Goal: Navigation & Orientation: Find specific page/section

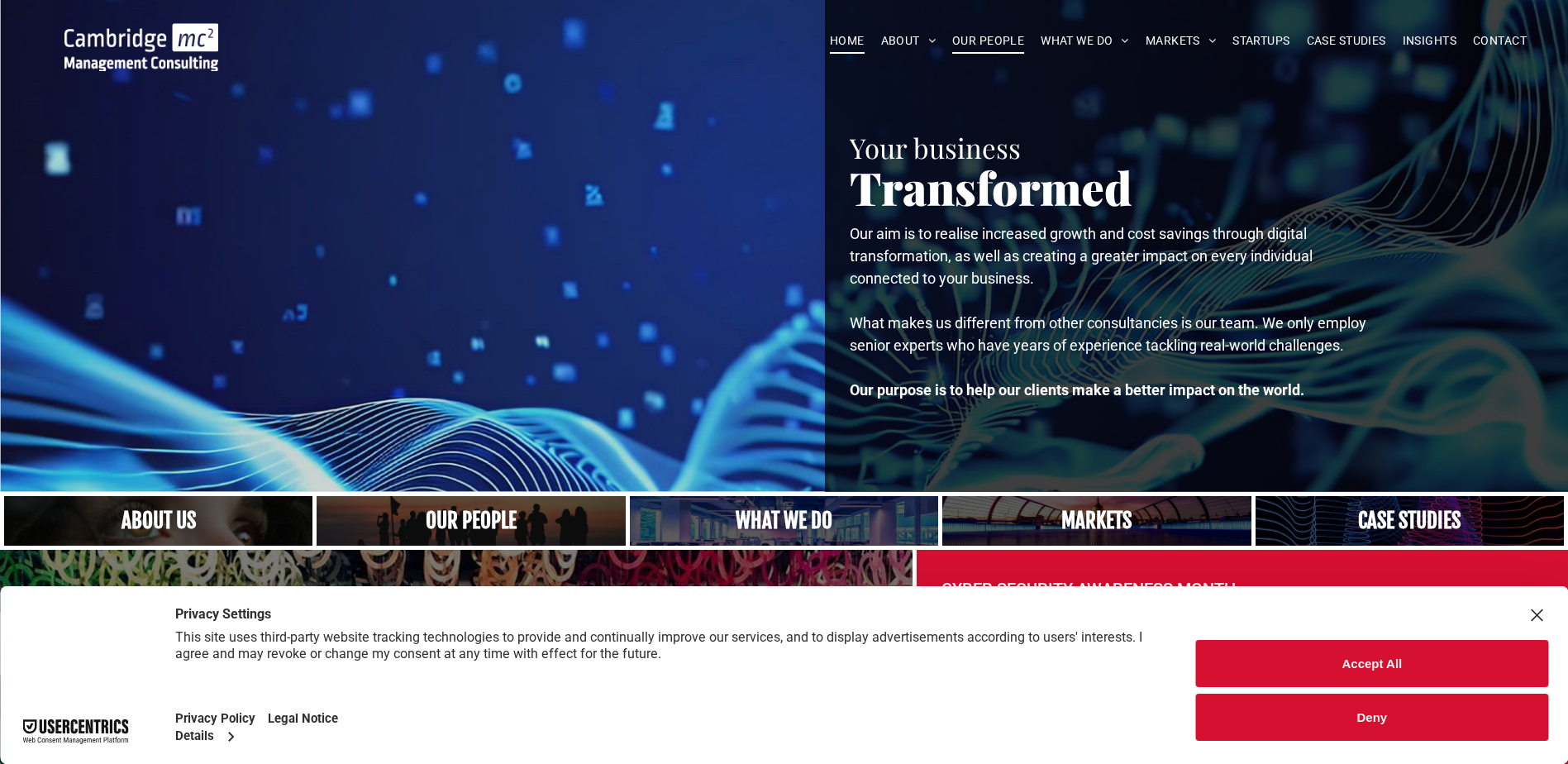
click at [1003, 50] on span "OUR PEOPLE" at bounding box center [988, 41] width 72 height 26
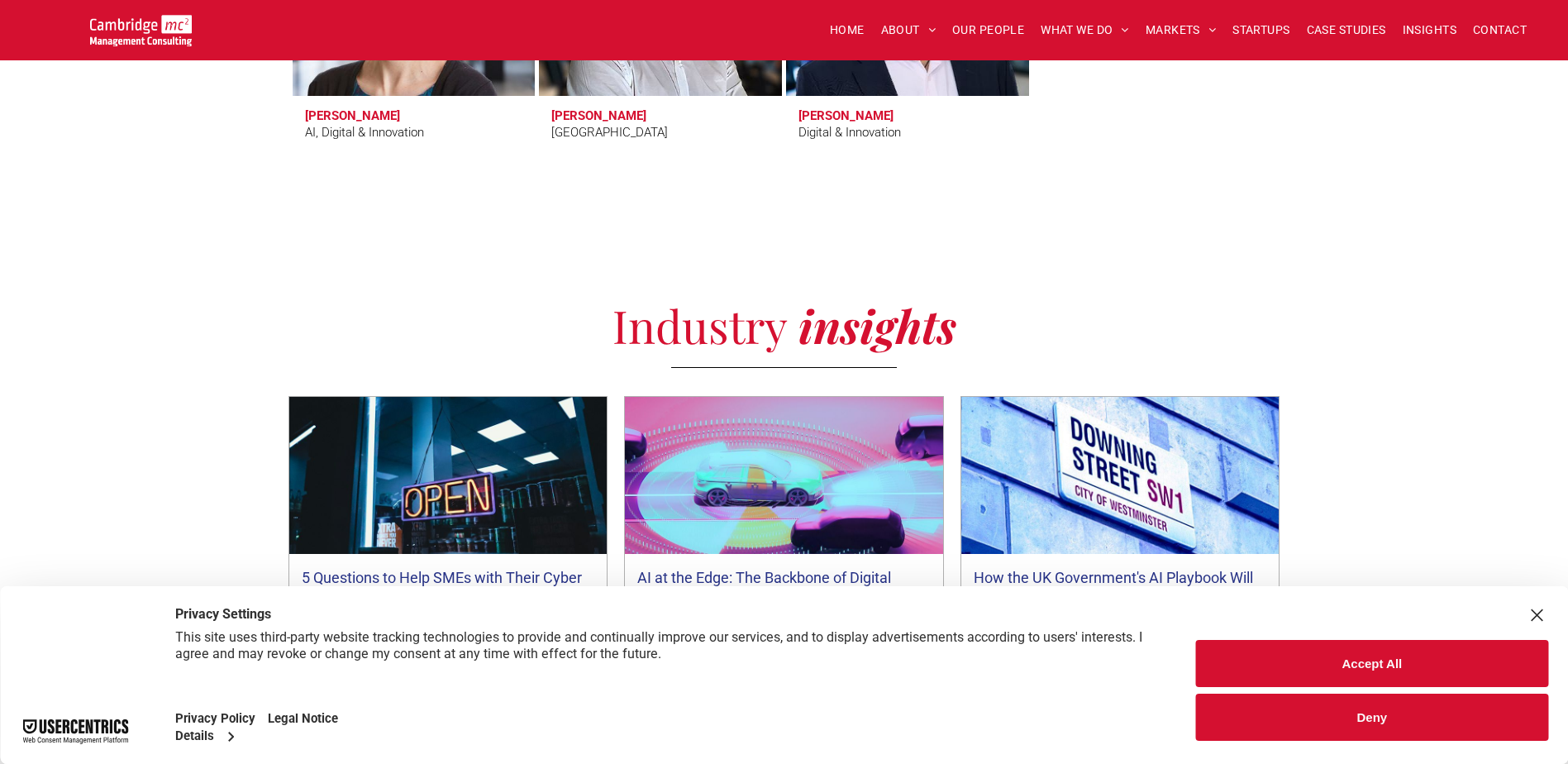
scroll to position [5733, 0]
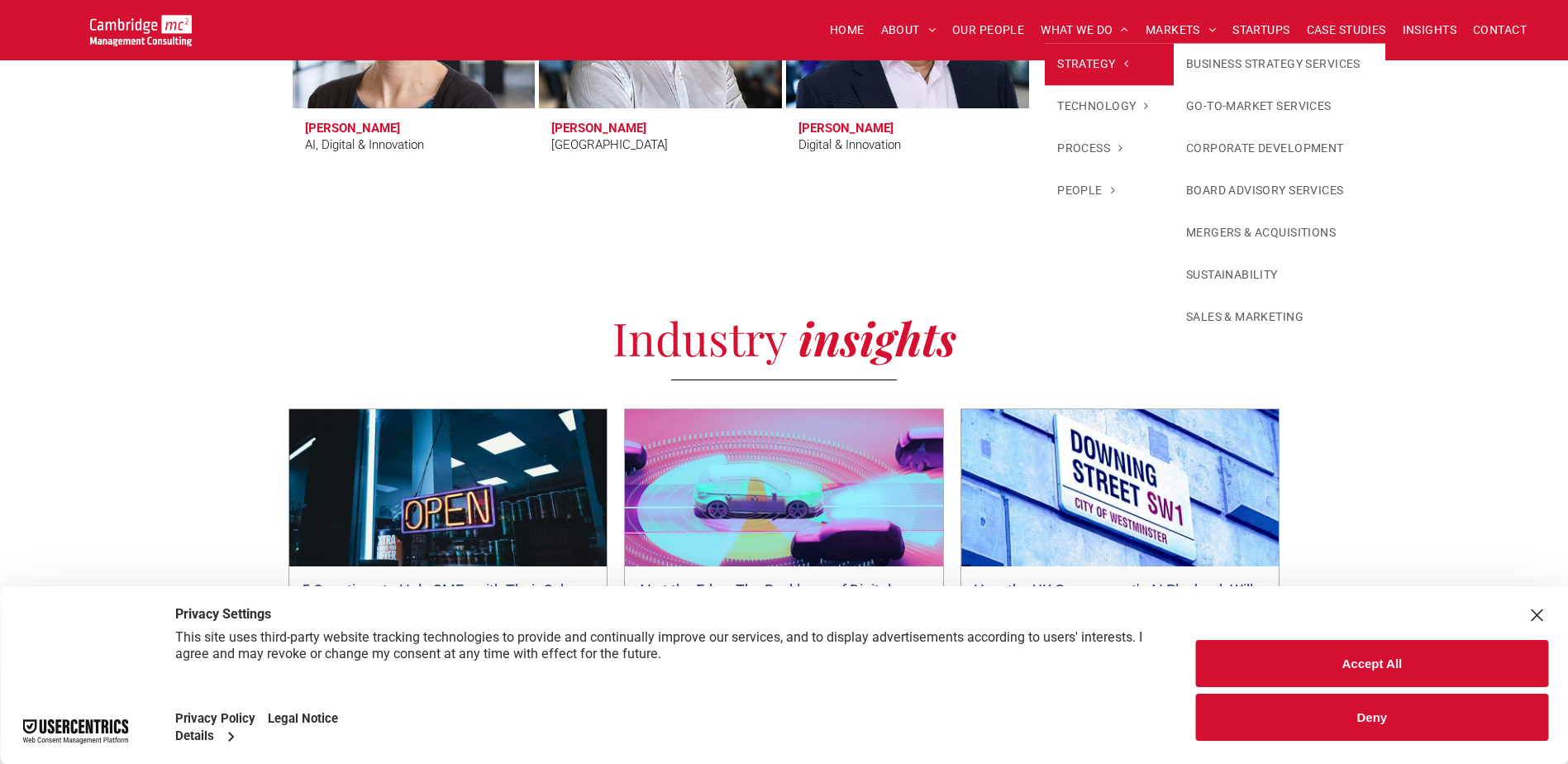
click at [1077, 45] on link "STRATEGY" at bounding box center [1109, 64] width 129 height 42
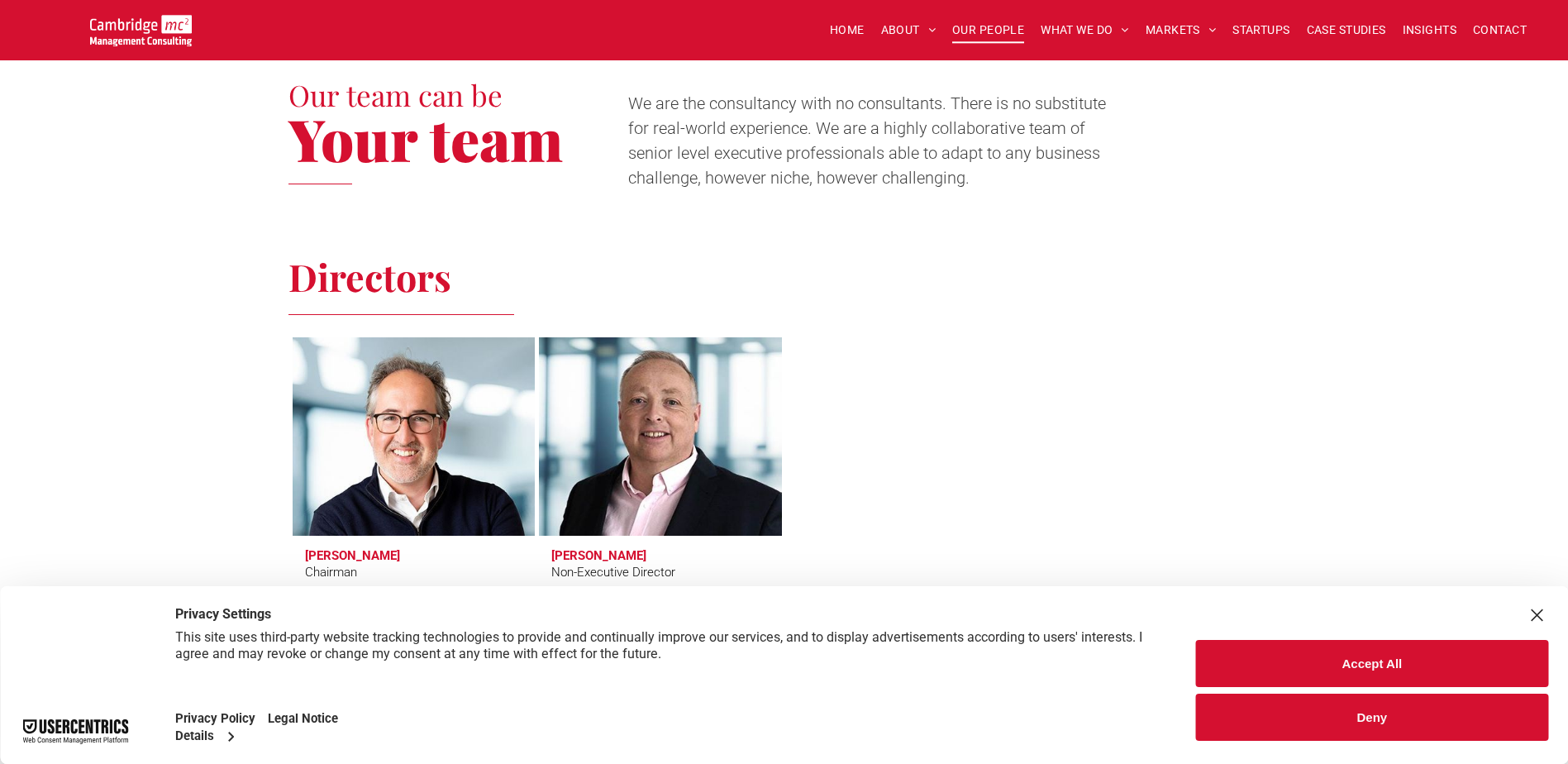
scroll to position [496, 0]
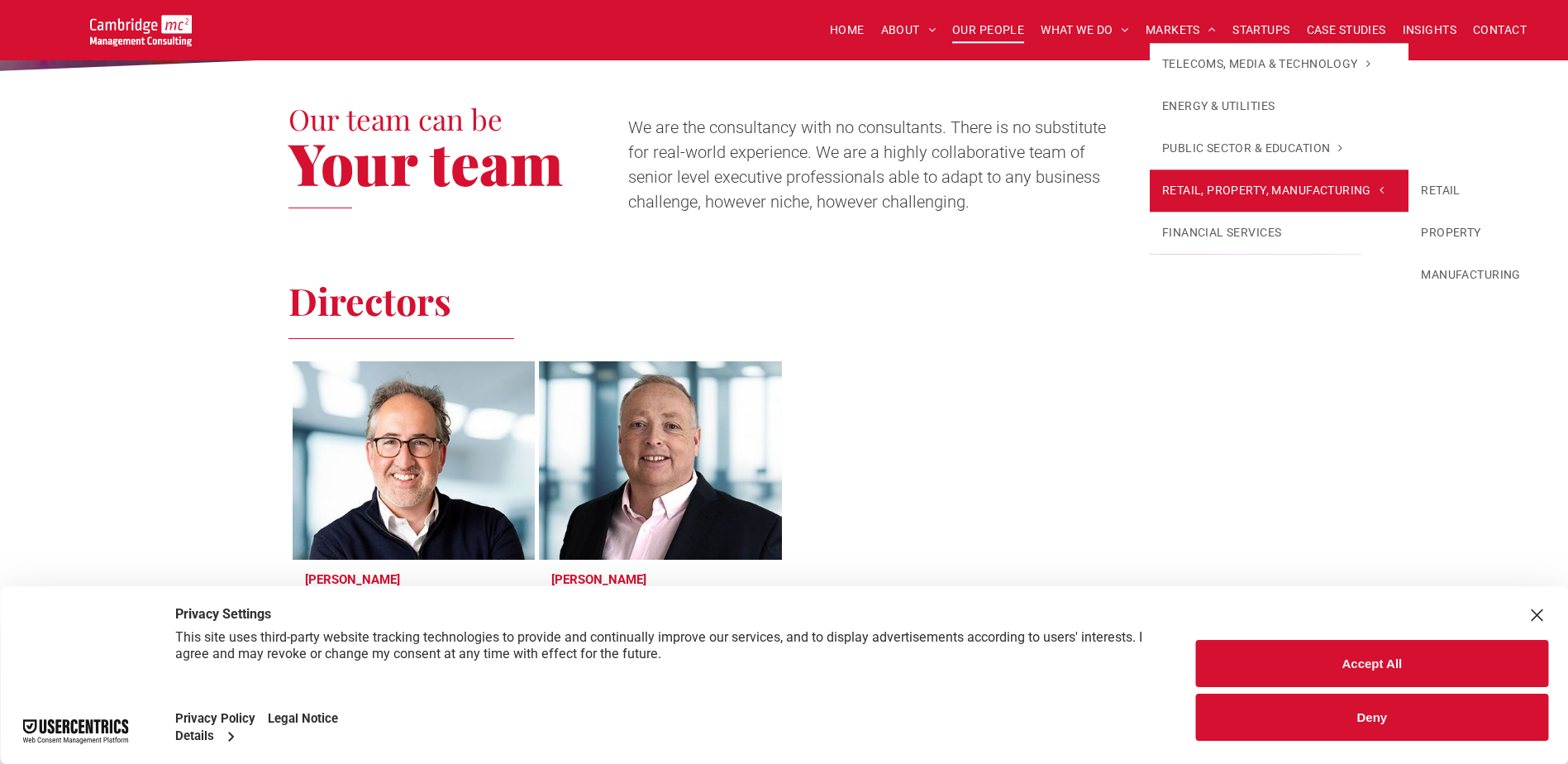
click at [1204, 175] on link "RETAIL, PROPERTY, MANUFACTURING" at bounding box center [1278, 191] width 259 height 42
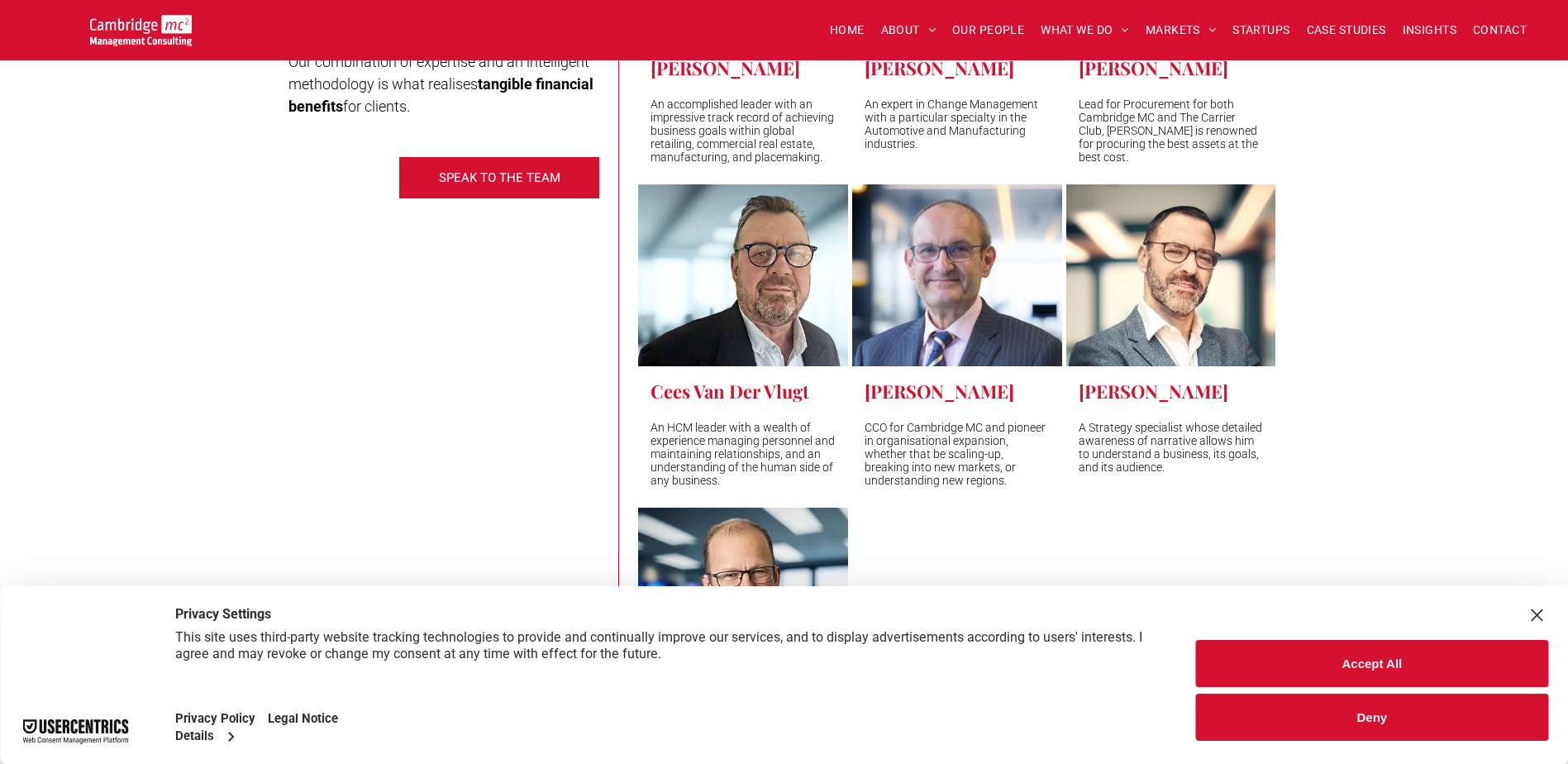
scroll to position [4628, 0]
